Goal: Complete application form

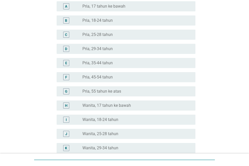
scroll to position [101, 0]
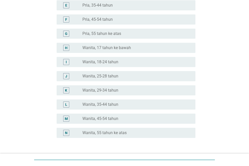
click at [71, 103] on div "L" at bounding box center [66, 104] width 11 height 6
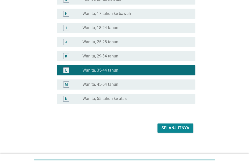
scroll to position [138, 0]
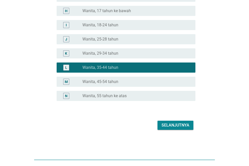
click at [186, 124] on div "Selanjutnya" at bounding box center [176, 125] width 28 height 6
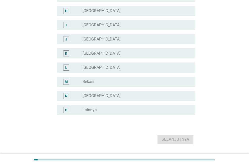
scroll to position [0, 0]
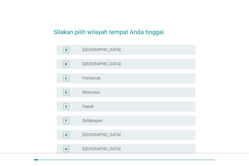
click at [92, 50] on label "[GEOGRAPHIC_DATA]" at bounding box center [101, 49] width 38 height 5
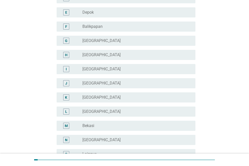
scroll to position [152, 0]
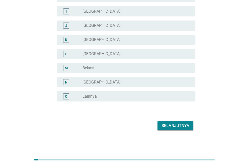
click at [170, 123] on div "Selanjutnya" at bounding box center [176, 126] width 28 height 6
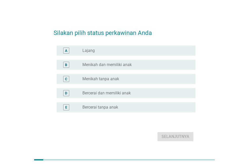
click at [102, 65] on label "Menikah dan memiliki anak" at bounding box center [106, 64] width 49 height 5
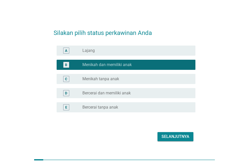
click at [163, 138] on div "Selanjutnya" at bounding box center [176, 137] width 28 height 6
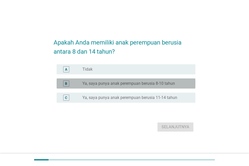
click at [67, 84] on div "B" at bounding box center [66, 83] width 2 height 5
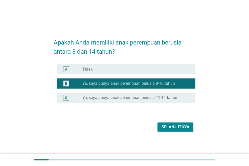
click at [190, 128] on button "Selanjutnya" at bounding box center [176, 126] width 36 height 9
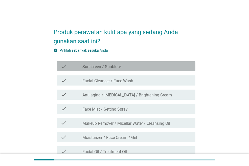
click at [94, 64] on label "Sunscreen / Sunblock" at bounding box center [101, 66] width 39 height 5
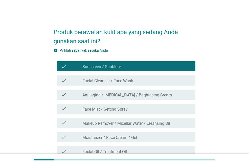
click at [105, 81] on label "Facial Cleanser / Face Wash" at bounding box center [107, 80] width 51 height 5
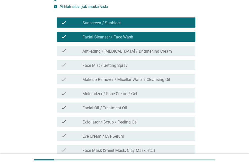
scroll to position [51, 0]
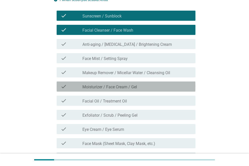
click at [103, 87] on label "Moisturizer / Face Cream / Gel" at bounding box center [109, 87] width 55 height 5
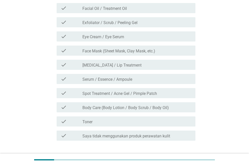
scroll to position [152, 0]
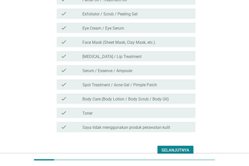
click at [100, 56] on label "[MEDICAL_DATA] / Lip Treatment" at bounding box center [111, 56] width 59 height 5
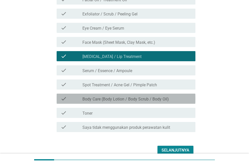
click at [131, 98] on label "Body Care (Body Lotion / Body Scrub / Body Oil)" at bounding box center [125, 99] width 87 height 5
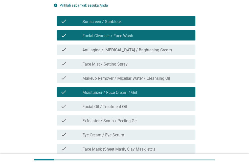
scroll to position [25, 0]
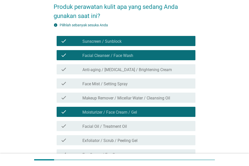
click at [109, 71] on label "Anti-aging / [MEDICAL_DATA] / Brightening Cream" at bounding box center [127, 69] width 90 height 5
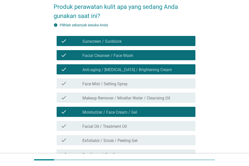
click at [115, 101] on div "check check_box_outline_blank Makeup Remover / Micellar Water / Cleansing Oil" at bounding box center [126, 98] width 139 height 10
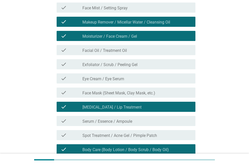
scroll to position [127, 0]
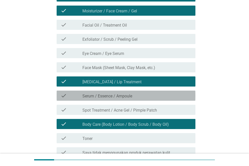
click at [96, 97] on label "Serum / Essence / Ampoule" at bounding box center [107, 96] width 50 height 5
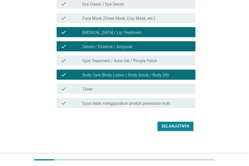
scroll to position [177, 0]
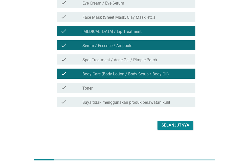
click at [108, 58] on label "Spot Treatment / Acne Gel / Pimple Patch" at bounding box center [119, 59] width 75 height 5
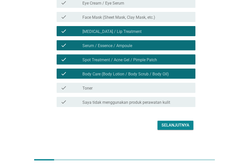
click at [89, 91] on div "check check_box_outline_blank Toner" at bounding box center [126, 88] width 139 height 10
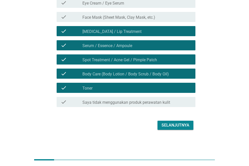
click at [168, 125] on div "Selanjutnya" at bounding box center [176, 125] width 28 height 6
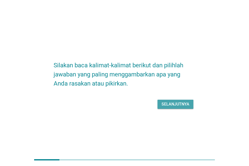
click at [180, 106] on div "Selanjutnya" at bounding box center [176, 104] width 28 height 6
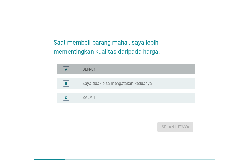
click at [92, 69] on label "BENAR" at bounding box center [88, 69] width 13 height 5
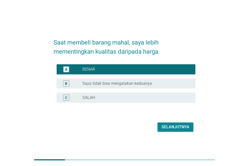
click at [182, 129] on div "Selanjutnya" at bounding box center [176, 127] width 28 height 6
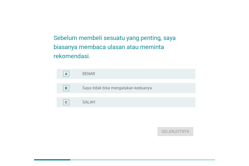
click at [90, 74] on label "BENAR" at bounding box center [88, 73] width 13 height 5
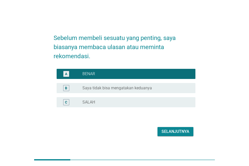
click at [175, 130] on div "Selanjutnya" at bounding box center [176, 132] width 28 height 6
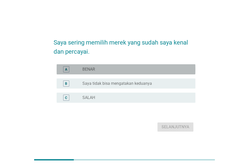
click at [89, 70] on label "BENAR" at bounding box center [88, 69] width 13 height 5
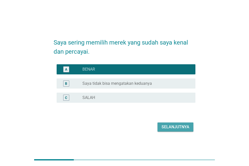
click at [172, 129] on div "Selanjutnya" at bounding box center [176, 127] width 28 height 6
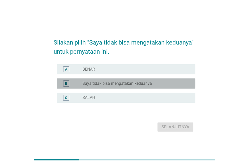
click at [131, 80] on div "radio_button_unchecked Saya tidak bisa mengatakan keduanya" at bounding box center [136, 83] width 109 height 6
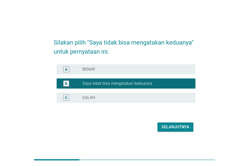
click at [170, 128] on div "Selanjutnya" at bounding box center [176, 127] width 28 height 6
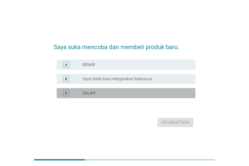
click at [89, 92] on label "SALAH" at bounding box center [88, 93] width 13 height 5
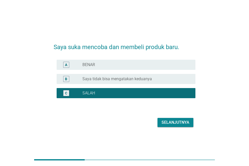
click at [173, 123] on div "Selanjutnya" at bounding box center [176, 122] width 28 height 6
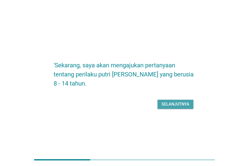
click at [181, 106] on div "Selanjutnya" at bounding box center [176, 104] width 28 height 6
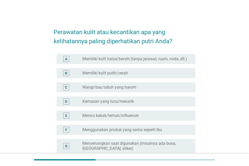
click at [104, 61] on div "radio_button_unchecked Memiliki kulit halus/bersih (tanpa jerawat, ruam, noda, …" at bounding box center [136, 59] width 109 height 6
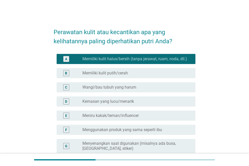
click at [124, 89] on label "Wangi/bau tubuh yang harum" at bounding box center [109, 87] width 54 height 5
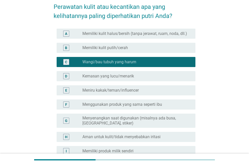
scroll to position [51, 0]
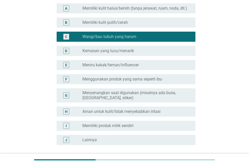
click at [139, 61] on div "E radio_button_unchecked Meniru kakak/teman/influencer" at bounding box center [126, 65] width 139 height 10
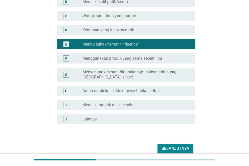
scroll to position [95, 0]
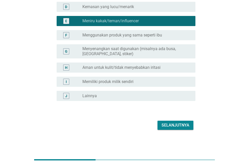
click at [168, 126] on div "Selanjutnya" at bounding box center [176, 125] width 28 height 6
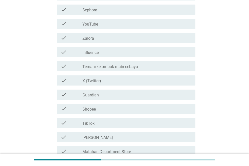
scroll to position [101, 0]
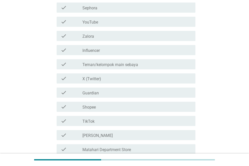
click at [111, 60] on div "check check_box_outline_blank Teman/kelompok main sebaya" at bounding box center [126, 64] width 139 height 10
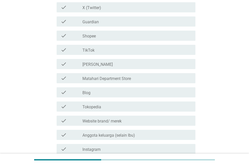
scroll to position [253, 0]
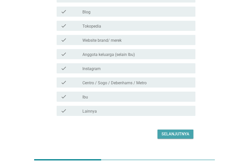
click at [179, 131] on div "Selanjutnya" at bounding box center [176, 134] width 28 height 6
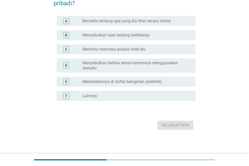
scroll to position [0, 0]
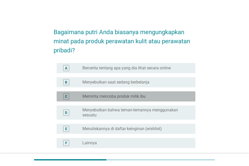
click at [93, 96] on label "Meminta mencoba produk milik ibu" at bounding box center [113, 96] width 63 height 5
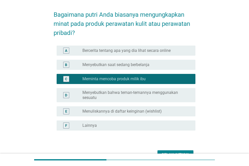
scroll to position [47, 0]
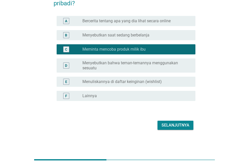
click at [172, 127] on div "Selanjutnya" at bounding box center [176, 125] width 28 height 6
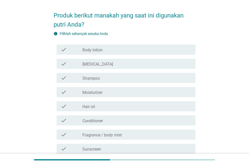
scroll to position [25, 0]
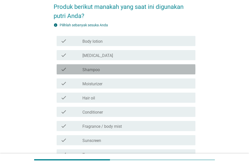
click at [95, 69] on label "Shampoo" at bounding box center [90, 69] width 17 height 5
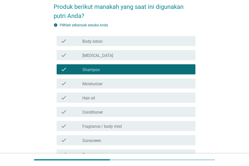
click at [96, 85] on label "Moisturizer" at bounding box center [92, 83] width 20 height 5
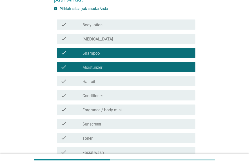
scroll to position [51, 0]
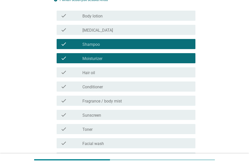
click at [99, 87] on label "Conditioner" at bounding box center [92, 87] width 20 height 5
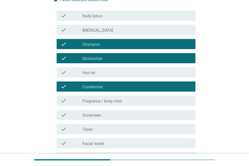
click at [102, 106] on div "check check_box_outline_blank Fragrance / body mist" at bounding box center [125, 101] width 142 height 14
click at [113, 99] on label "Fragrance / body mist" at bounding box center [101, 101] width 39 height 5
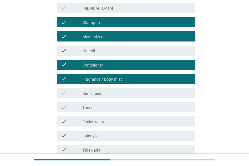
scroll to position [101, 0]
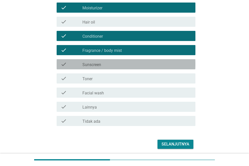
click at [101, 63] on label "Sunscreen" at bounding box center [91, 64] width 19 height 5
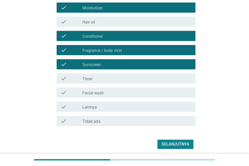
click at [90, 94] on label "Facial wash" at bounding box center [93, 93] width 22 height 5
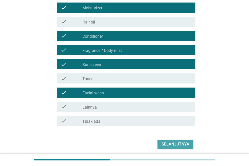
click at [185, 145] on div "Selanjutnya" at bounding box center [176, 144] width 28 height 6
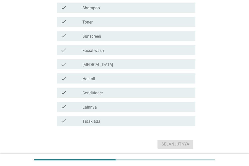
click at [84, 61] on div "check_box_outline_blank [MEDICAL_DATA]" at bounding box center [136, 64] width 109 height 6
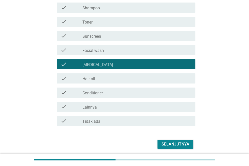
click at [97, 64] on label "[MEDICAL_DATA]" at bounding box center [97, 64] width 31 height 5
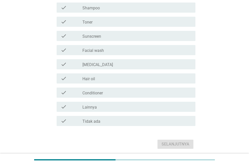
click at [93, 66] on label "[MEDICAL_DATA]" at bounding box center [97, 64] width 31 height 5
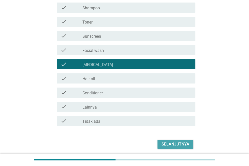
click at [178, 140] on button "Selanjutnya" at bounding box center [176, 144] width 36 height 9
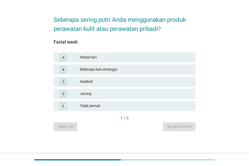
scroll to position [0, 0]
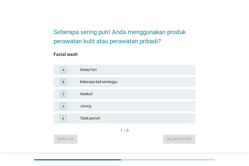
click at [97, 84] on div "Beberapa kali seminggu" at bounding box center [136, 82] width 112 height 6
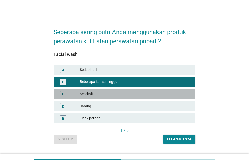
click at [87, 96] on div "Sesekali" at bounding box center [136, 94] width 112 height 6
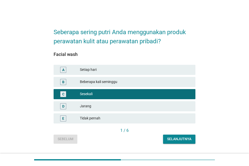
click at [187, 141] on div "Selanjutnya" at bounding box center [179, 138] width 24 height 5
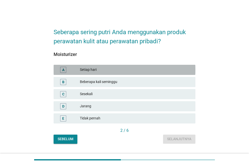
click at [82, 68] on div "Setiap hari" at bounding box center [136, 70] width 112 height 6
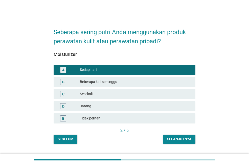
click at [182, 138] on div "Selanjutnya" at bounding box center [179, 138] width 24 height 5
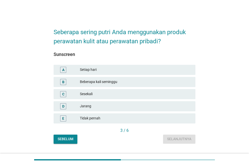
click at [92, 94] on div "Sesekali" at bounding box center [136, 94] width 112 height 6
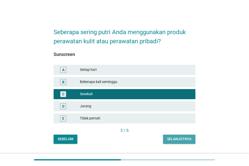
click at [176, 138] on div "Selanjutnya" at bounding box center [179, 138] width 24 height 5
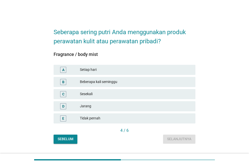
click at [87, 93] on div "Sesekali" at bounding box center [136, 94] width 112 height 6
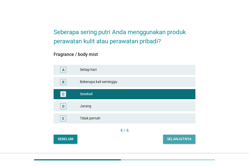
click at [178, 141] on div "Selanjutnya" at bounding box center [179, 138] width 24 height 5
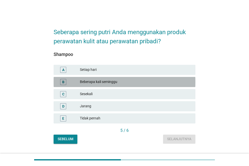
click at [90, 81] on div "Beberapa kali seminggu" at bounding box center [136, 82] width 112 height 6
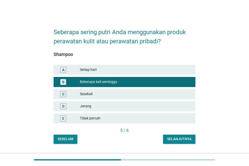
click at [192, 140] on button "Selanjutnya" at bounding box center [179, 139] width 32 height 9
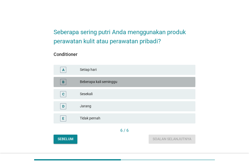
drag, startPoint x: 97, startPoint y: 81, endPoint x: 99, endPoint y: 85, distance: 3.9
click at [97, 82] on div "Beberapa kali seminggu" at bounding box center [136, 82] width 112 height 6
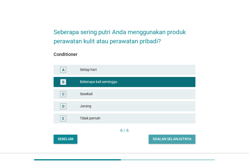
click at [163, 141] on div "Soalan selanjutnya" at bounding box center [172, 138] width 39 height 5
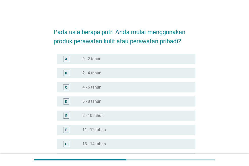
click at [66, 86] on div "C" at bounding box center [66, 87] width 2 height 5
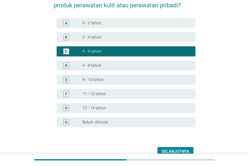
scroll to position [62, 0]
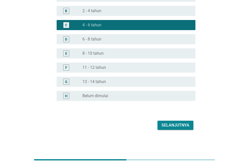
click at [182, 126] on div "Selanjutnya" at bounding box center [176, 125] width 28 height 6
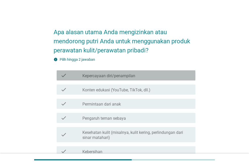
click at [107, 77] on label "Kepercayaan diri/penampilan" at bounding box center [108, 75] width 53 height 5
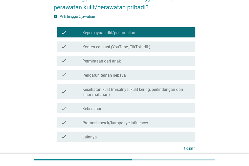
scroll to position [51, 0]
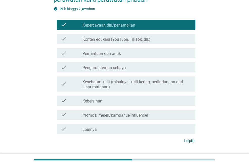
click at [108, 83] on label "Kesehatan kulit (misalnya, kulit kering, perlindungan dari sinar matahari)" at bounding box center [136, 84] width 109 height 10
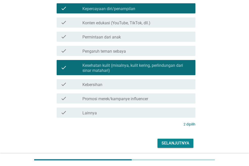
scroll to position [76, 0]
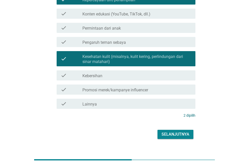
click at [189, 133] on div "Selanjutnya" at bounding box center [176, 134] width 28 height 6
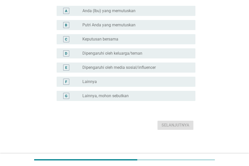
scroll to position [0, 0]
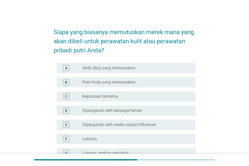
click at [94, 69] on label "Anda (Ibu) yang memutuskan" at bounding box center [108, 68] width 53 height 5
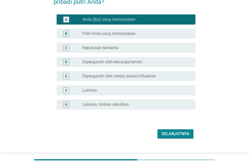
scroll to position [51, 0]
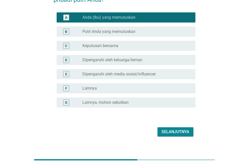
click at [172, 128] on button "Selanjutnya" at bounding box center [176, 131] width 36 height 9
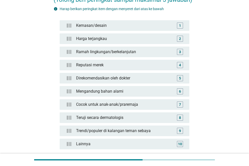
scroll to position [0, 0]
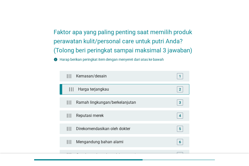
click at [100, 88] on div "Harga terjangkau" at bounding box center [125, 89] width 99 height 10
click at [178, 92] on div "2" at bounding box center [180, 89] width 6 height 6
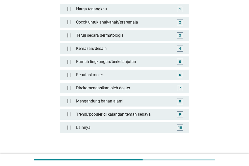
scroll to position [76, 0]
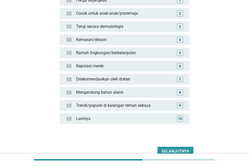
drag, startPoint x: 177, startPoint y: 151, endPoint x: 168, endPoint y: 143, distance: 12.1
click at [177, 151] on div "Selanjutnya" at bounding box center [176, 151] width 28 height 6
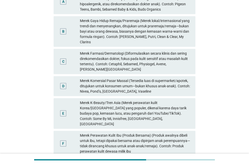
scroll to position [0, 0]
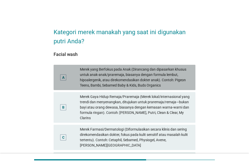
click at [112, 79] on div "Merek yang Berfokus pada Anak (Dirancang dan dipasarkan khusus untuk anak-anak/…" at bounding box center [136, 77] width 112 height 21
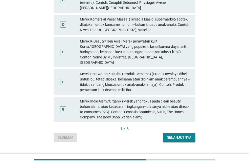
scroll to position [138, 0]
click at [180, 135] on div "Selanjutnya" at bounding box center [179, 137] width 24 height 5
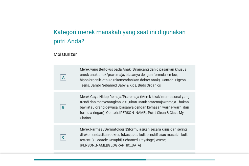
click at [114, 81] on div "Merek yang Berfokus pada Anak (Dirancang dan dipasarkan khusus untuk anak-anak/…" at bounding box center [136, 77] width 112 height 21
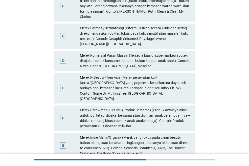
scroll to position [127, 0]
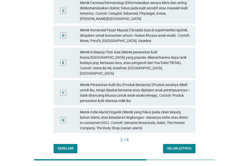
click at [183, 146] on div "Selanjutnya" at bounding box center [179, 148] width 24 height 5
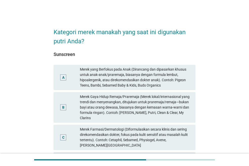
click at [147, 87] on div "Merek yang Berfokus pada Anak (Dirancang dan dipasarkan khusus untuk anak-anak/…" at bounding box center [136, 77] width 112 height 21
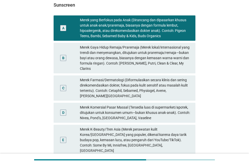
scroll to position [127, 0]
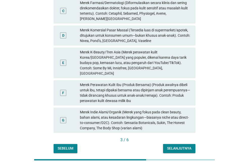
click at [185, 144] on div "Kategori merek manakah yang saat ini digunakan putri Anda? Sunscreen A Merek ya…" at bounding box center [125, 24] width 150 height 265
click at [184, 146] on div "Selanjutnya" at bounding box center [179, 148] width 24 height 5
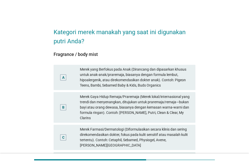
click at [131, 82] on div "Merek yang Berfokus pada Anak (Dirancang dan dipasarkan khusus untuk anak-anak/…" at bounding box center [136, 77] width 112 height 21
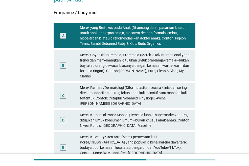
scroll to position [51, 0]
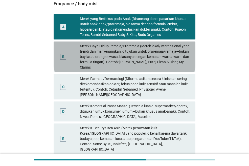
click at [145, 62] on div "Merek Gaya Hidup Remaja/Praremaja (Merek lokal/internasional yang trendi dan me…" at bounding box center [136, 57] width 112 height 27
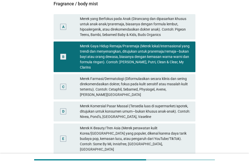
click at [168, 38] on div "A Merek yang Berfokus pada Anak (Dirancang dan dipasarkan khusus untuk anak-ana…" at bounding box center [125, 26] width 142 height 25
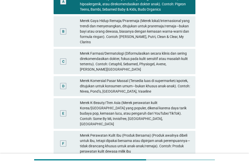
scroll to position [138, 0]
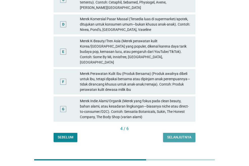
click at [188, 133] on button "Selanjutnya" at bounding box center [179, 137] width 32 height 9
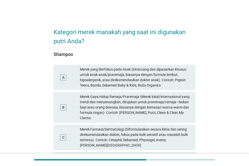
click at [112, 77] on div "Merek yang Berfokus pada Anak (Dirancang dan dipasarkan khusus untuk anak-anak/…" at bounding box center [136, 77] width 112 height 21
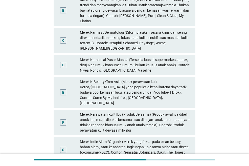
scroll to position [138, 0]
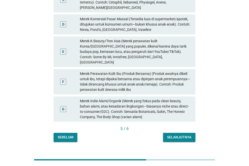
click at [189, 131] on div "Kategori merek manakah yang saat ini digunakan putri Anda? Shampoo A Merek yang…" at bounding box center [125, 13] width 150 height 265
click at [189, 135] on div "Selanjutnya" at bounding box center [179, 137] width 24 height 5
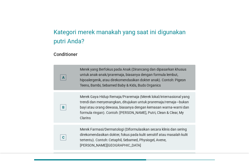
click at [100, 80] on div "Merek yang Berfokus pada Anak (Dirancang dan dipasarkan khusus untuk anak-anak/…" at bounding box center [136, 77] width 112 height 21
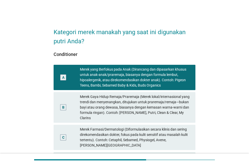
click at [101, 101] on div "Merek Gaya Hidup Remaja/Praremaja (Merek lokal/internasional yang trendi dan me…" at bounding box center [136, 107] width 112 height 27
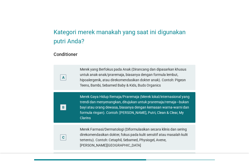
click at [123, 128] on div "Merek Farmasi/Dermatologi (Diformulasikan secara klinis dan sering direkomendas…" at bounding box center [136, 137] width 112 height 21
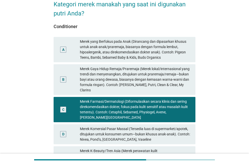
scroll to position [51, 0]
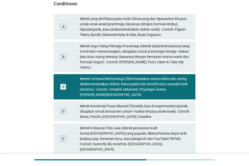
click at [130, 106] on div "Merek Komersial Pasar Massal (Tersedia luas di supermarket/apotek, ditujukan un…" at bounding box center [136, 111] width 112 height 16
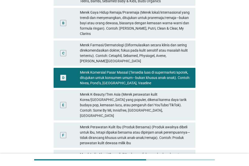
scroll to position [138, 0]
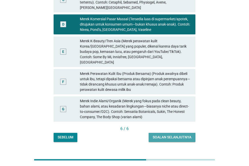
click at [176, 135] on div "Soalan selanjutnya" at bounding box center [172, 137] width 39 height 5
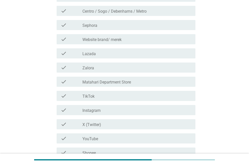
scroll to position [101, 0]
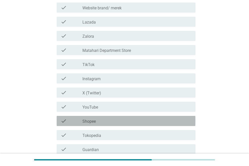
click at [90, 121] on label "Shopee" at bounding box center [88, 121] width 13 height 5
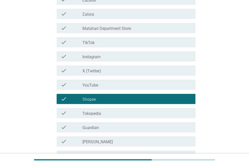
scroll to position [202, 0]
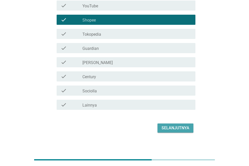
click at [176, 127] on div "Selanjutnya" at bounding box center [176, 128] width 28 height 6
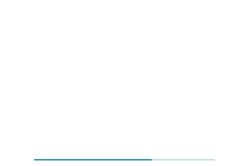
scroll to position [0, 0]
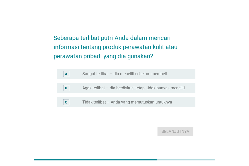
click at [103, 87] on label "Agak terlibat – dia berdiskusi tetapi tidak banyak meneliti" at bounding box center [133, 88] width 102 height 5
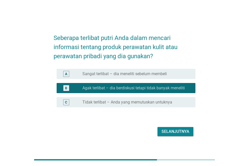
click at [169, 134] on div "Selanjutnya" at bounding box center [176, 132] width 28 height 6
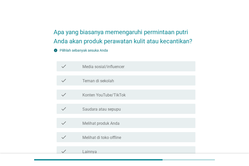
click at [107, 97] on label "Konten YouTube/TikTok" at bounding box center [103, 95] width 43 height 5
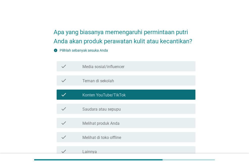
click at [109, 97] on label "Konten YouTube/TikTok" at bounding box center [103, 95] width 43 height 5
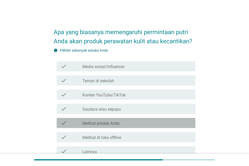
click at [114, 121] on label "Melihat produk Anda" at bounding box center [100, 123] width 37 height 5
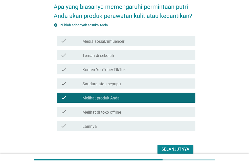
scroll to position [49, 0]
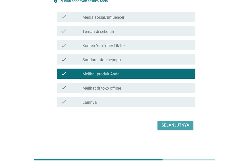
click at [187, 127] on div "Selanjutnya" at bounding box center [176, 125] width 28 height 6
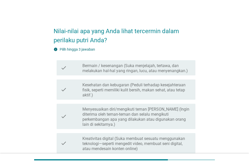
scroll to position [0, 0]
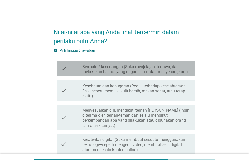
click at [103, 74] on label "Bermain / kesenangan (Suka menjelajah, tertawa, dan melakukan hal-hal yang ring…" at bounding box center [136, 69] width 109 height 10
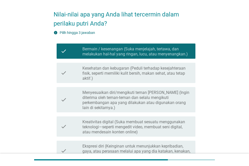
scroll to position [25, 0]
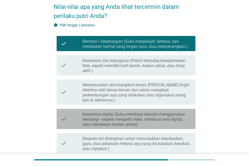
click at [130, 115] on label "Kreativitas digital (Suka membuat sesuatu menggunakan teknologi—seperti mengedi…" at bounding box center [136, 119] width 109 height 15
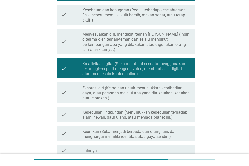
scroll to position [127, 0]
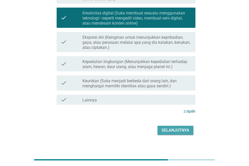
click at [174, 127] on div "Selanjutnya" at bounding box center [176, 130] width 28 height 6
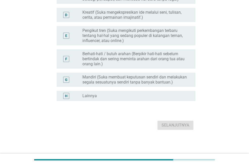
scroll to position [0, 0]
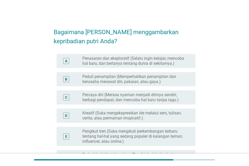
click at [129, 60] on label "Penasaran dan eksploratif (Selalu ingin belajar, mencoba hal baru, dan bertanya…" at bounding box center [134, 61] width 105 height 10
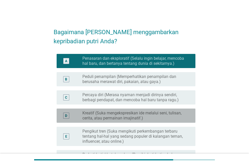
click at [117, 114] on label "Kreatif (Suka mengekspresikan ide melalui seni, tulisan, cerita, atau permainan…" at bounding box center [134, 116] width 105 height 10
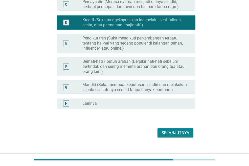
scroll to position [101, 0]
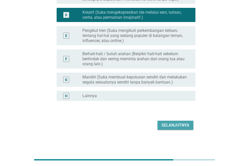
click at [176, 124] on div "Selanjutnya" at bounding box center [176, 125] width 28 height 6
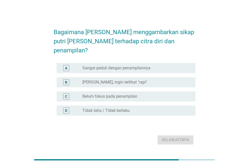
click at [97, 94] on label "Belum fokus pada penampilan" at bounding box center [109, 96] width 55 height 5
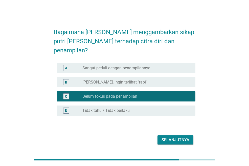
click at [176, 137] on div "Selanjutnya" at bounding box center [176, 140] width 28 height 6
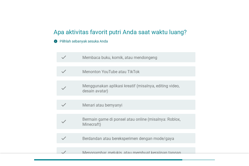
click at [103, 74] on label "Menonton YouTube atau TikTok" at bounding box center [110, 71] width 57 height 5
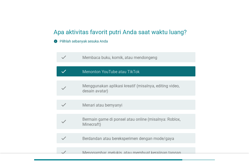
click at [130, 88] on label "Menggunakan aplikasi kreatif (misalnya, editing video, desain avatar)" at bounding box center [136, 89] width 109 height 10
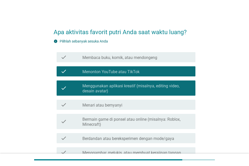
scroll to position [25, 0]
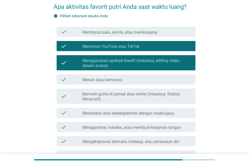
click at [134, 97] on label "Bermain game di ponsel atau online (misalnya: Roblox, Minecraft)" at bounding box center [136, 97] width 109 height 10
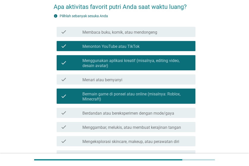
click at [138, 128] on label "Menggambar, melukis, atau membuat kerajinan tangan" at bounding box center [131, 127] width 99 height 5
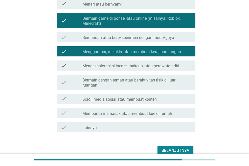
scroll to position [101, 0]
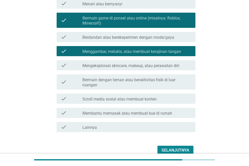
click at [170, 147] on div "Selanjutnya" at bounding box center [176, 150] width 28 height 6
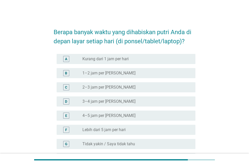
click at [102, 101] on label "3–4 jam per [PERSON_NAME]" at bounding box center [108, 101] width 53 height 5
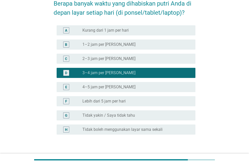
scroll to position [62, 0]
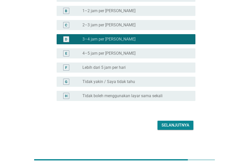
click at [189, 124] on div "Selanjutnya" at bounding box center [176, 125] width 28 height 6
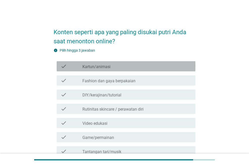
click at [101, 70] on div "check check_box_outline_blank Kartun/animasi" at bounding box center [126, 66] width 139 height 10
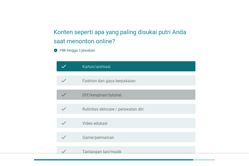
click at [114, 97] on label "DIY/kerajinan/tutorial" at bounding box center [101, 95] width 39 height 5
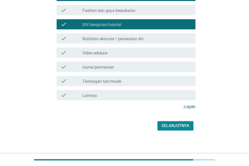
scroll to position [71, 0]
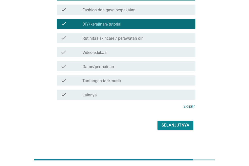
click at [102, 66] on label "Game/permainan" at bounding box center [98, 66] width 32 height 5
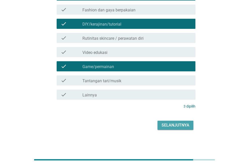
click at [177, 126] on div "Selanjutnya" at bounding box center [176, 125] width 28 height 6
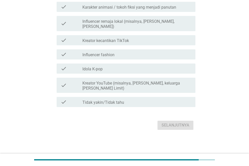
scroll to position [0, 0]
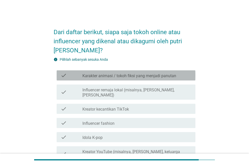
click at [106, 78] on label "Karakter animasi / tokoh fiksi yang menjadi panutan" at bounding box center [129, 75] width 94 height 5
click at [135, 72] on div "check_box_outline_blank Karakter animasi / tokoh fiksi yang menjadi panutan" at bounding box center [136, 75] width 109 height 6
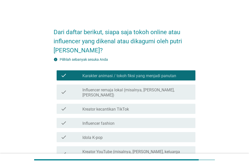
scroll to position [25, 0]
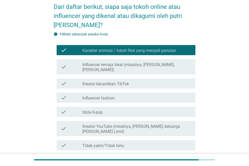
click at [164, 124] on label "Kreator YouTube (misalnya, [PERSON_NAME], keluarga [PERSON_NAME] Limit)" at bounding box center [136, 129] width 109 height 10
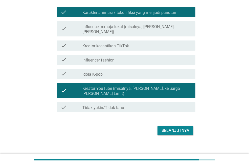
scroll to position [64, 0]
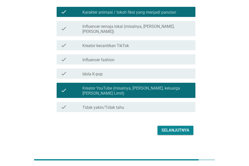
click at [172, 127] on div "Selanjutnya" at bounding box center [176, 130] width 28 height 6
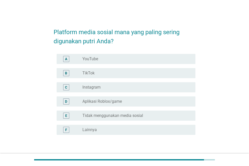
click at [87, 58] on label "YouTube" at bounding box center [90, 58] width 16 height 5
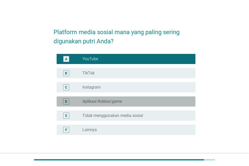
click at [94, 101] on label "Aplikasi Roblox/game" at bounding box center [101, 101] width 39 height 5
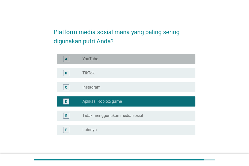
click at [90, 55] on div "A radio_button_unchecked YouTube" at bounding box center [126, 59] width 139 height 10
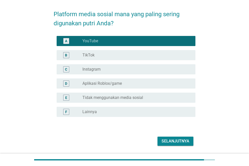
scroll to position [34, 0]
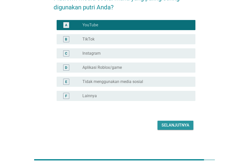
click at [185, 122] on button "Selanjutnya" at bounding box center [176, 125] width 36 height 9
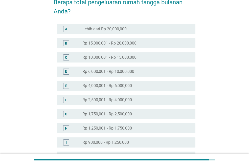
scroll to position [76, 0]
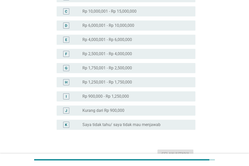
click at [105, 66] on label "Rp 1,750,001 - Rp 2,500,000" at bounding box center [107, 68] width 50 height 5
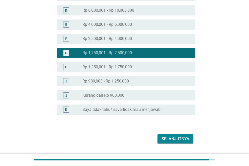
scroll to position [105, 0]
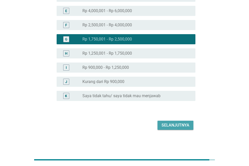
click at [174, 127] on div "Selanjutnya" at bounding box center [176, 125] width 28 height 6
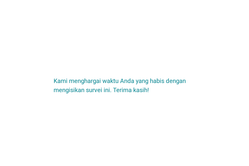
scroll to position [0, 0]
